Goal: Information Seeking & Learning: Learn about a topic

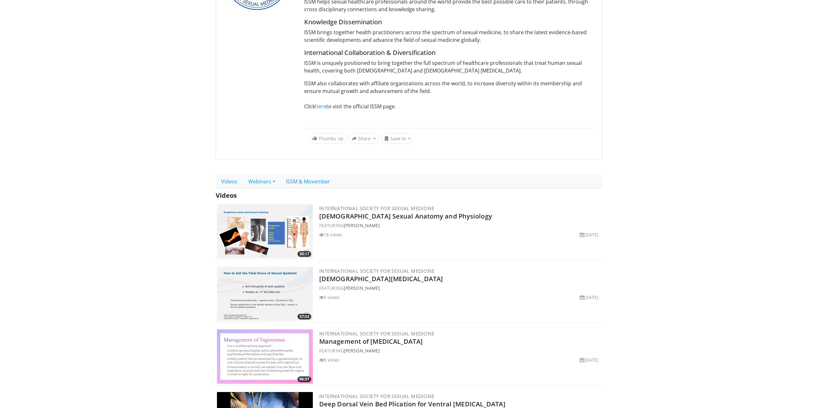
scroll to position [160, 0]
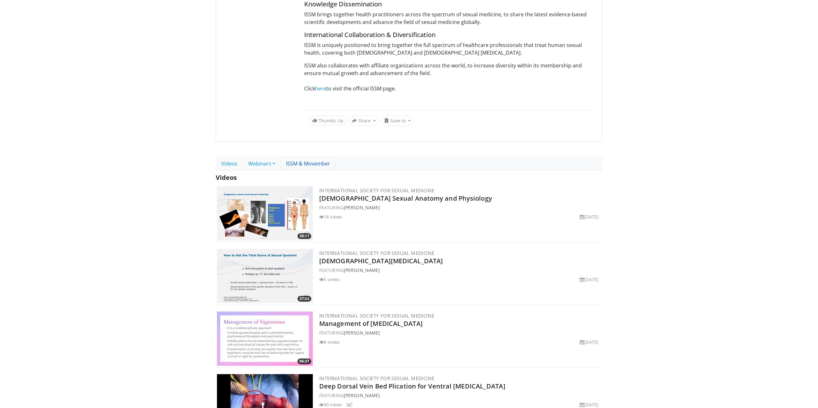
click at [315, 163] on link "ISSM & Movember" at bounding box center [308, 163] width 55 height 13
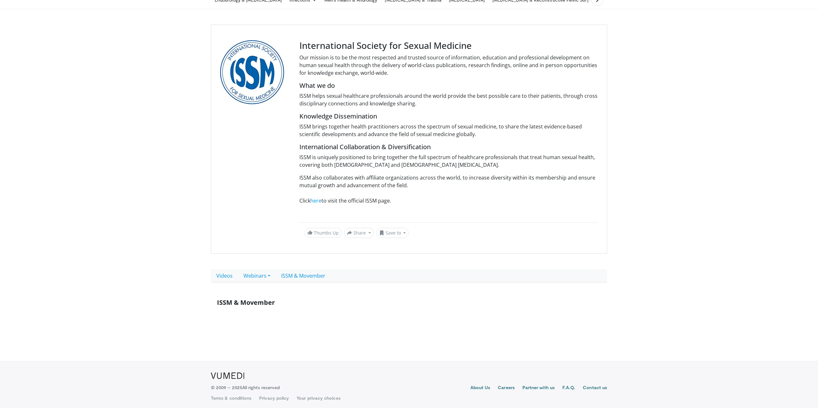
scroll to position [50, 0]
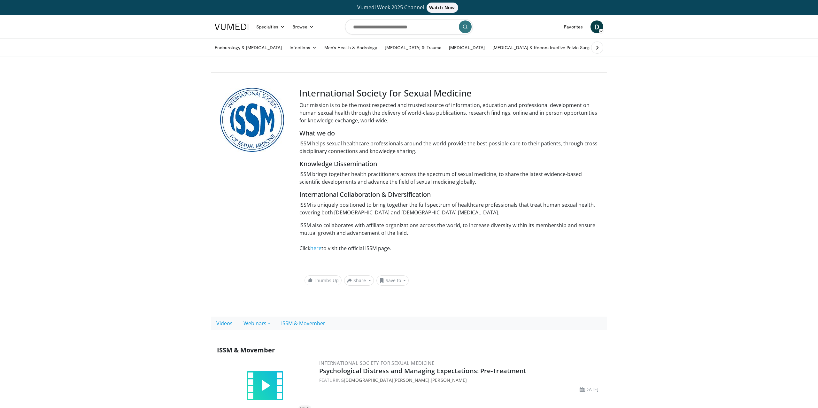
click at [240, 28] on img at bounding box center [232, 27] width 34 height 6
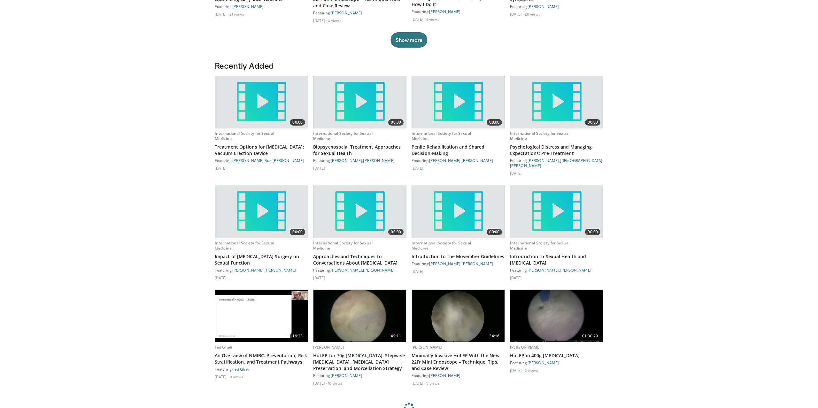
scroll to position [302, 0]
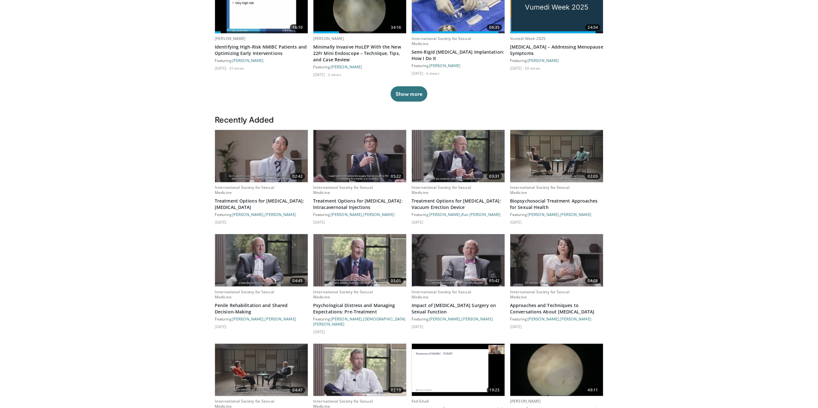
scroll to position [273, 0]
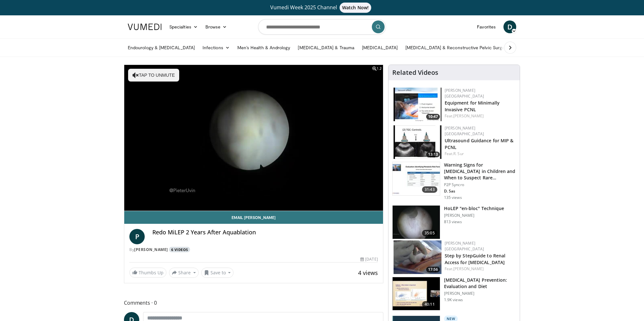
click at [175, 249] on link "6 Videos" at bounding box center [179, 249] width 21 height 5
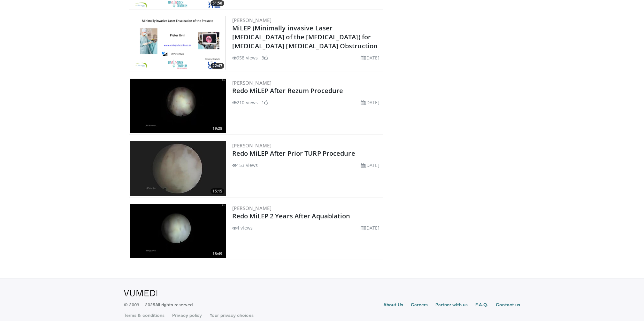
scroll to position [217, 0]
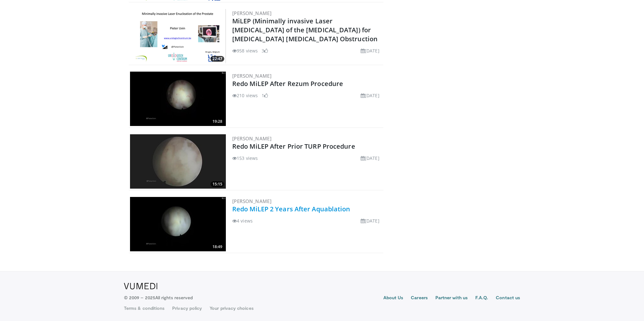
click at [285, 210] on link "Redo MiLEP 2 Years After Aquablation" at bounding box center [291, 209] width 118 height 9
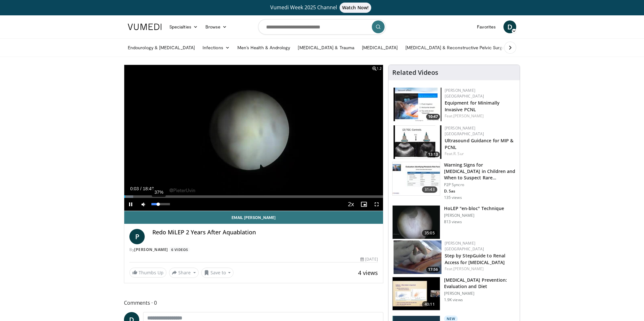
drag, startPoint x: 155, startPoint y: 203, endPoint x: 159, endPoint y: 203, distance: 3.5
click at [159, 203] on div "37%" at bounding box center [161, 204] width 18 height 2
click at [134, 194] on div "Loaded : 4.40% 00:09 00:44" at bounding box center [253, 195] width 259 height 6
click at [182, 197] on div "Progress Bar" at bounding box center [182, 196] width 1 height 3
click at [217, 196] on div "Progress Bar" at bounding box center [217, 196] width 1 height 3
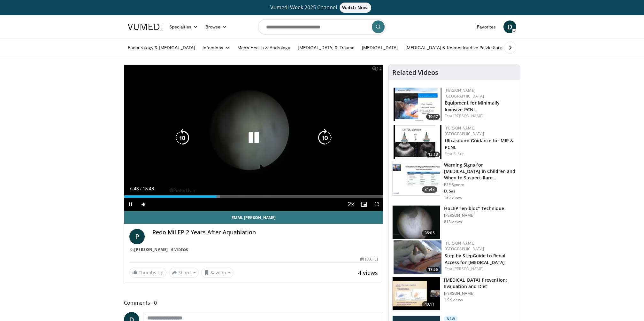
click at [254, 138] on icon "Video Player" at bounding box center [254, 138] width 18 height 18
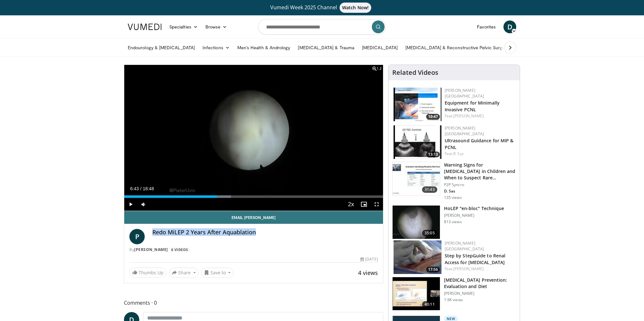
drag, startPoint x: 153, startPoint y: 230, endPoint x: 257, endPoint y: 230, distance: 104.2
click at [257, 230] on h4 "Redo MiLEP 2 Years After Aquablation" at bounding box center [265, 232] width 226 height 7
copy h4 "Redo MiLEP 2 Years After Aquablation"
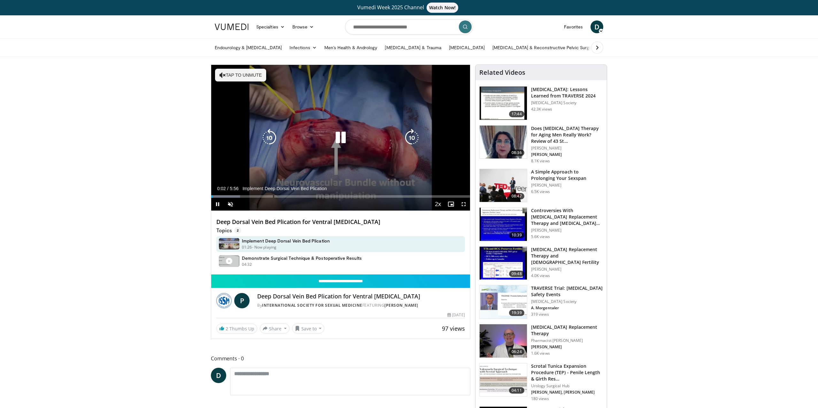
click at [339, 139] on icon "Video Player" at bounding box center [341, 138] width 18 height 18
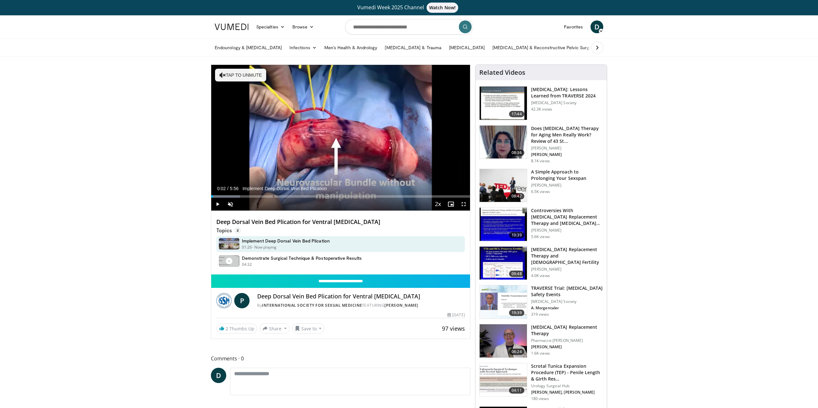
click at [239, 27] on img at bounding box center [232, 27] width 34 height 6
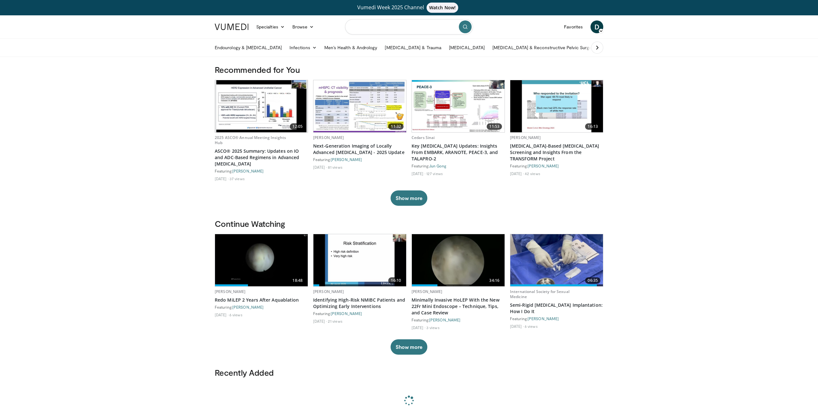
click at [380, 24] on input "Search topics, interventions" at bounding box center [409, 26] width 128 height 15
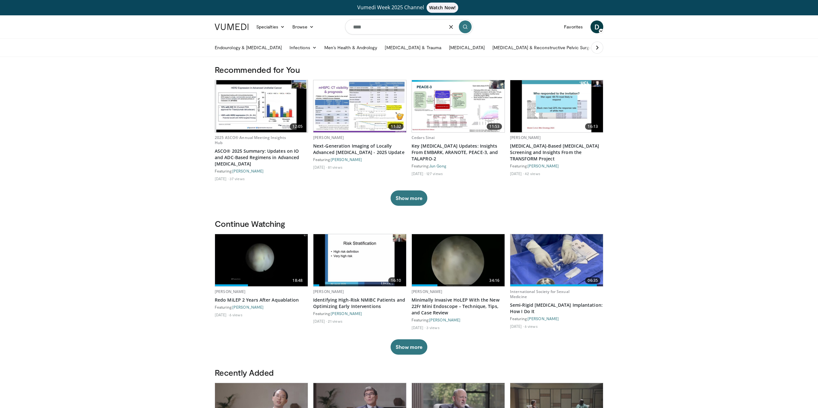
type input "****"
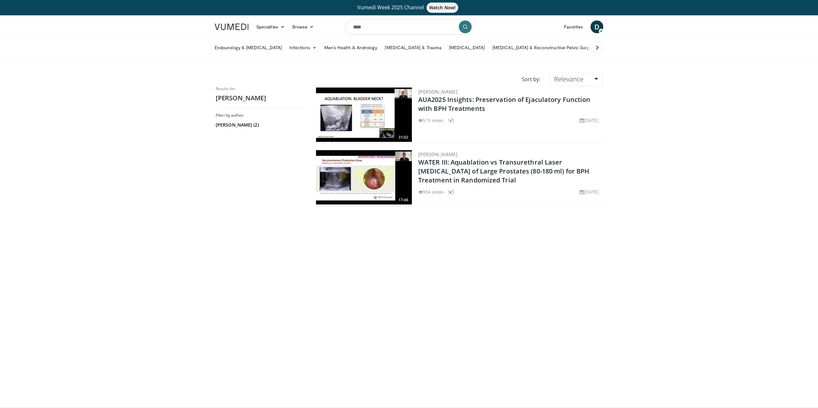
click at [237, 30] on link at bounding box center [232, 27] width 42 height 18
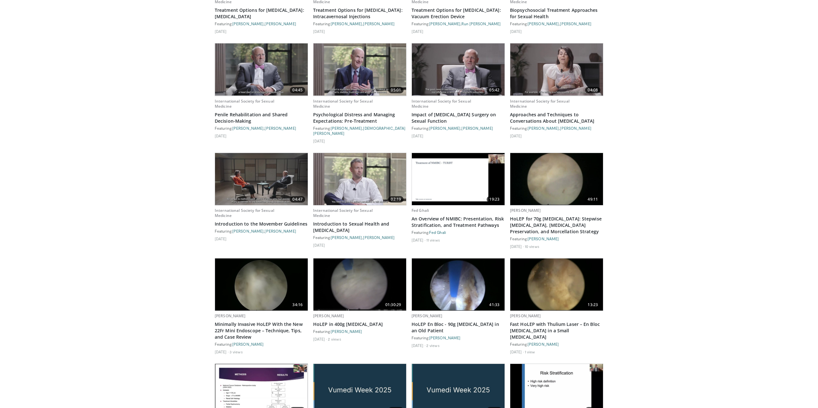
scroll to position [417, 0]
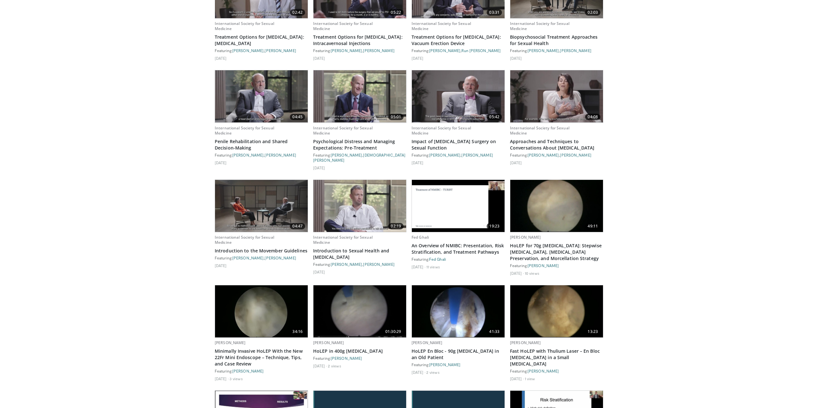
click at [458, 201] on img at bounding box center [458, 206] width 93 height 52
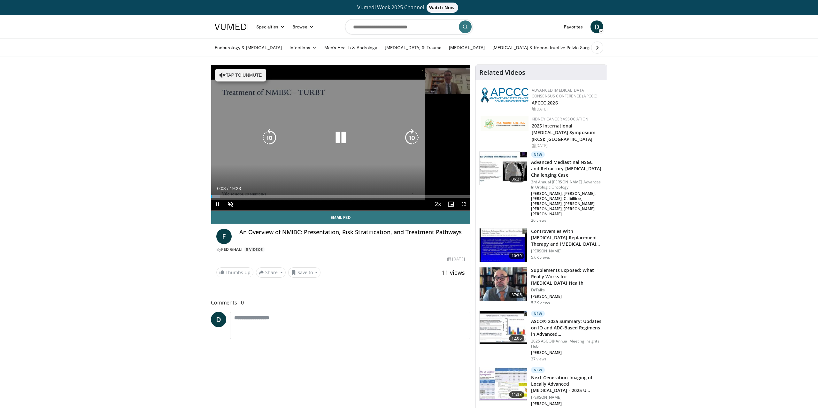
click at [340, 136] on icon "Video Player" at bounding box center [341, 138] width 18 height 18
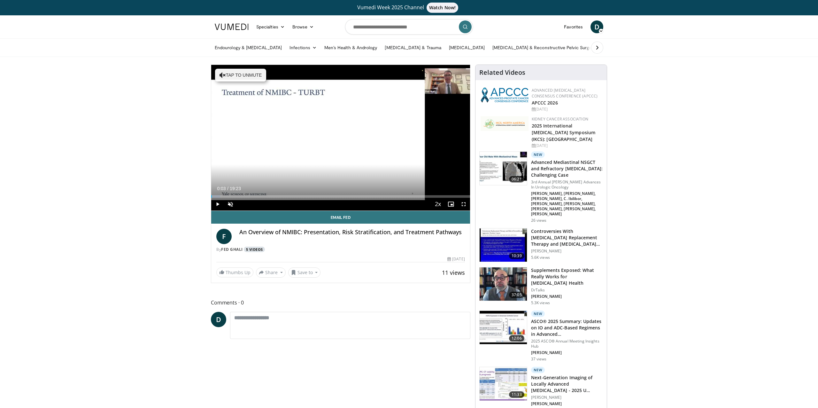
click at [258, 249] on link "5 Videos" at bounding box center [254, 249] width 21 height 5
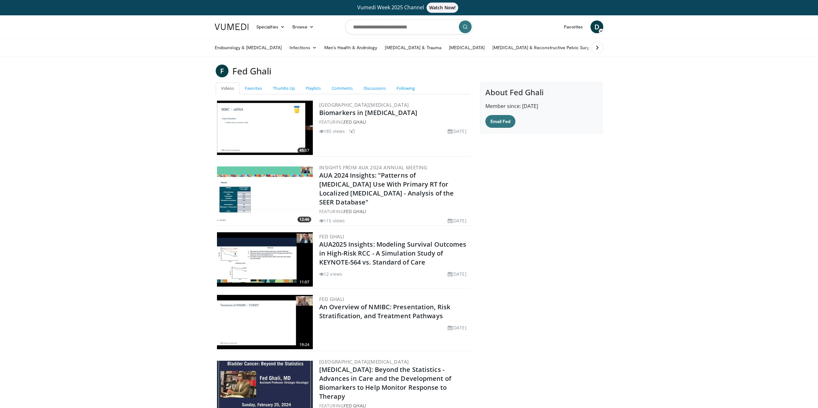
click at [242, 28] on img at bounding box center [232, 27] width 34 height 6
